Goal: Task Accomplishment & Management: Manage account settings

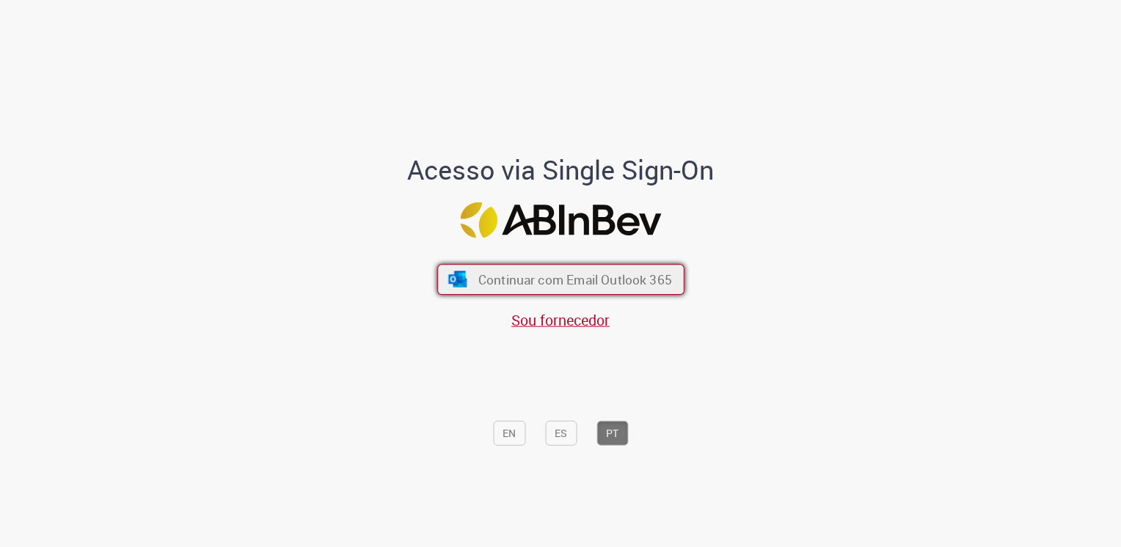
click at [588, 279] on span "Continuar com Email Outlook 365" at bounding box center [574, 279] width 194 height 17
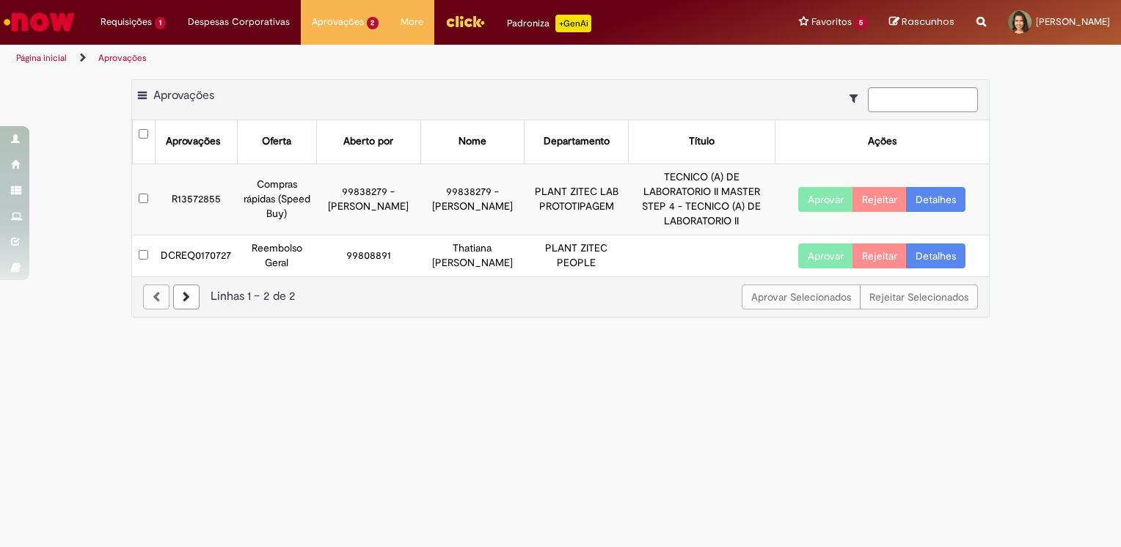
click at [923, 257] on link "Detalhes" at bounding box center [935, 256] width 59 height 25
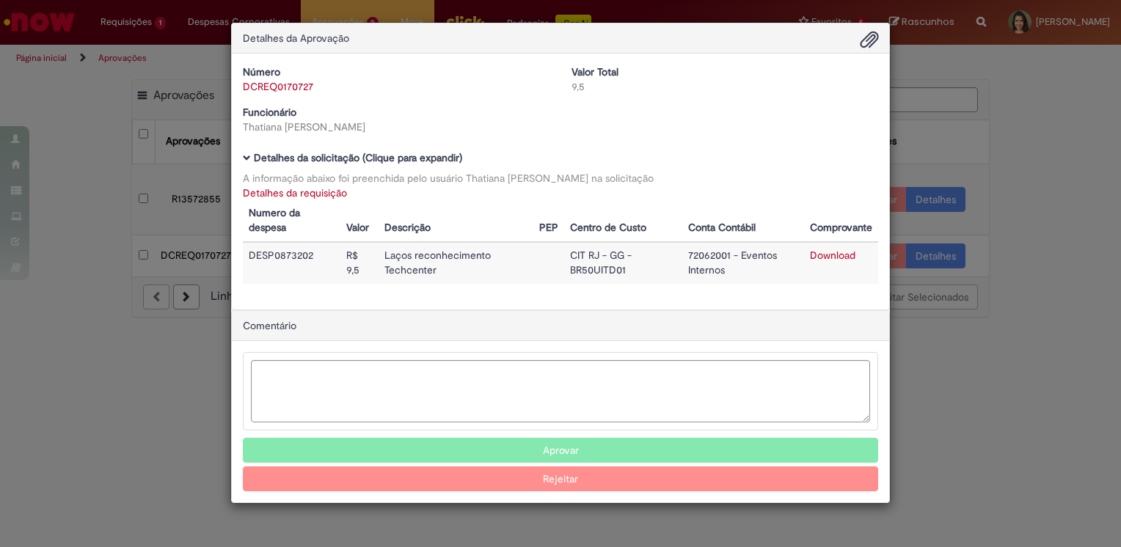
click at [830, 257] on link "Download" at bounding box center [832, 255] width 45 height 13
click at [549, 450] on button "Aprovar" at bounding box center [560, 450] width 635 height 25
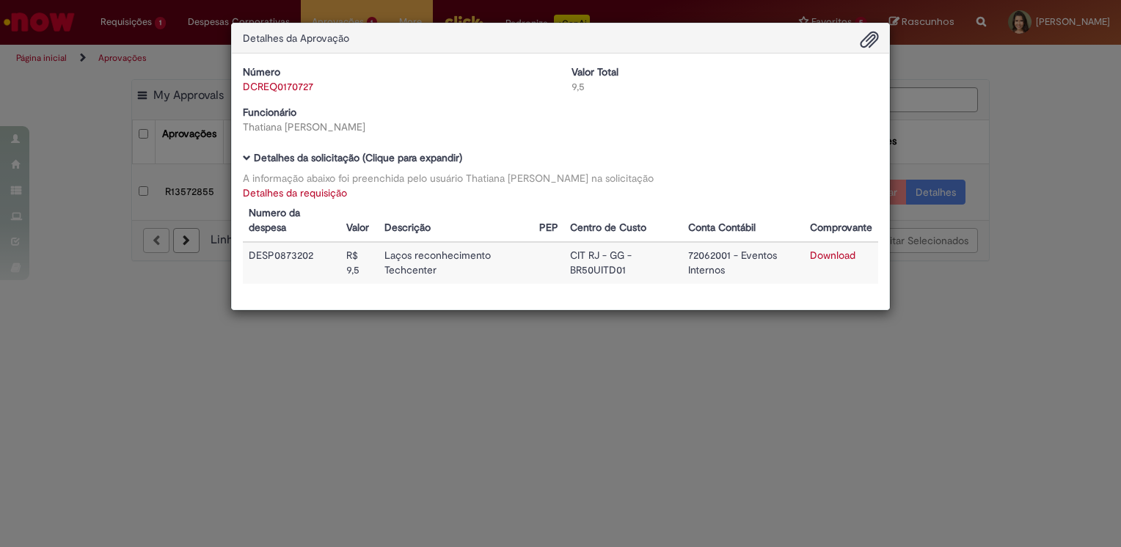
click at [977, 128] on div "Detalhes da Aprovação Número DCREQ0170727 Valor Total 9,5 Funcionário Thatiana …" at bounding box center [560, 273] width 1121 height 547
